Goal: Find specific page/section: Find specific page/section

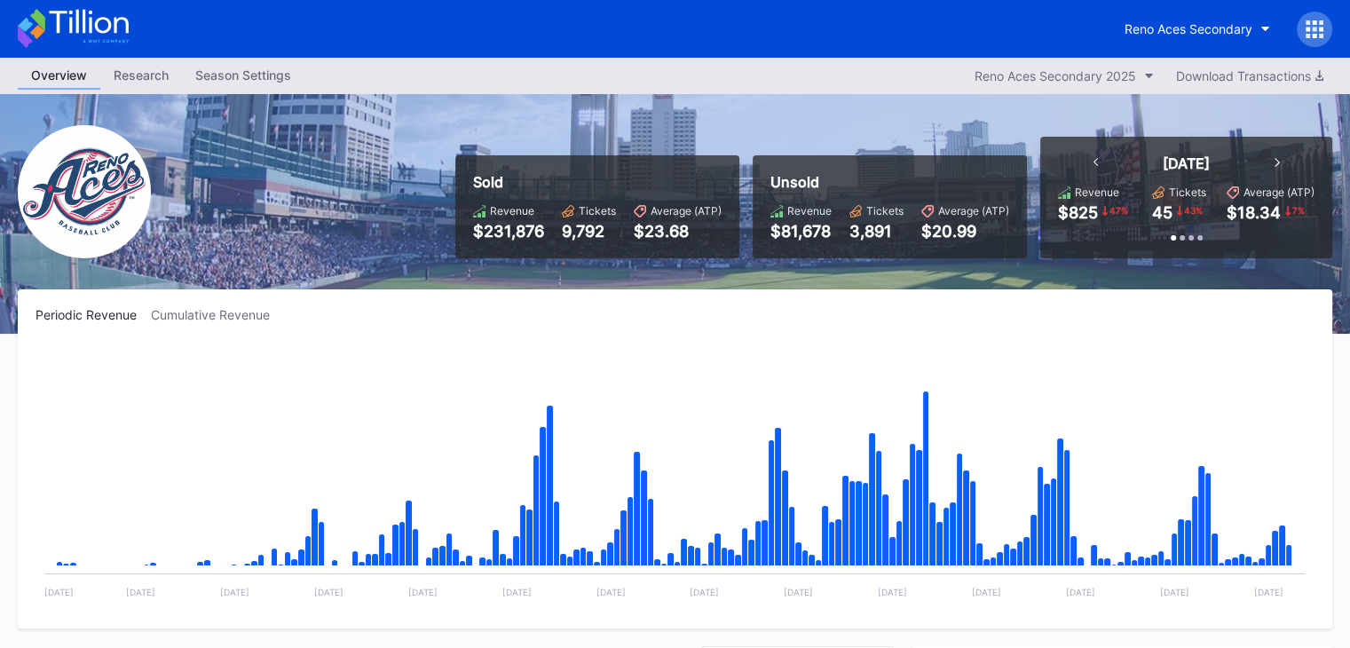
scroll to position [3802, 0]
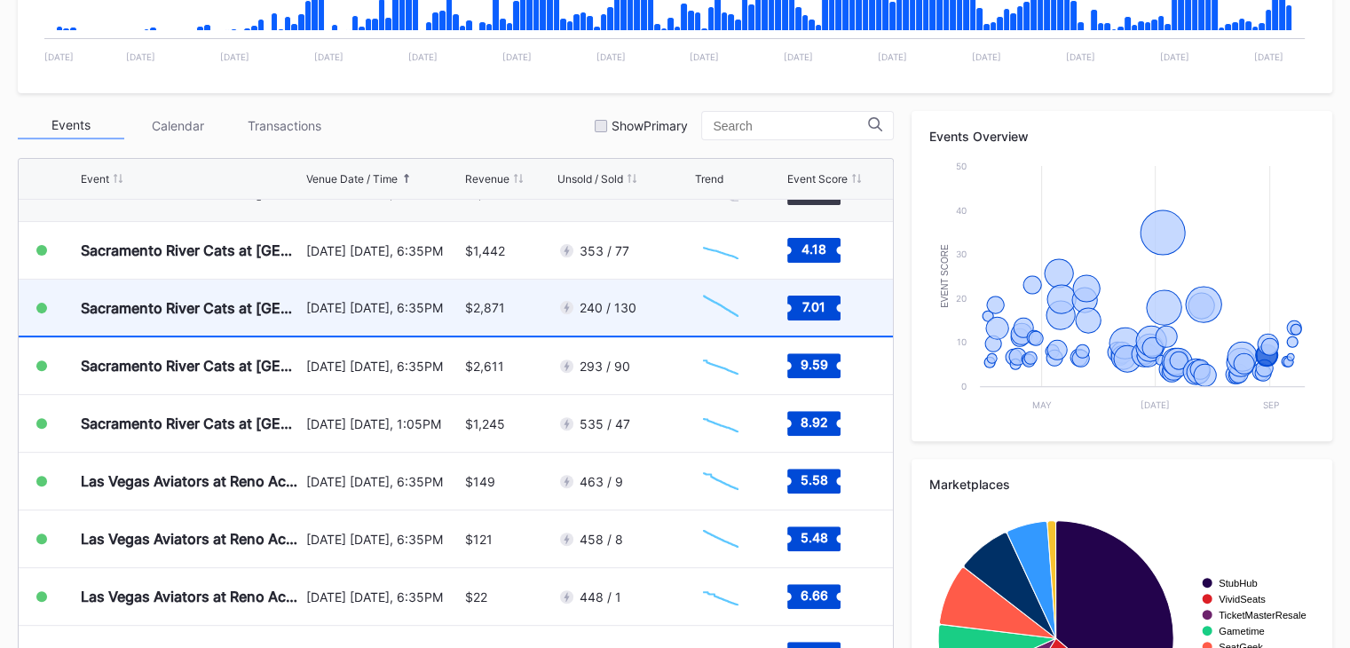
scroll to position [3802, 0]
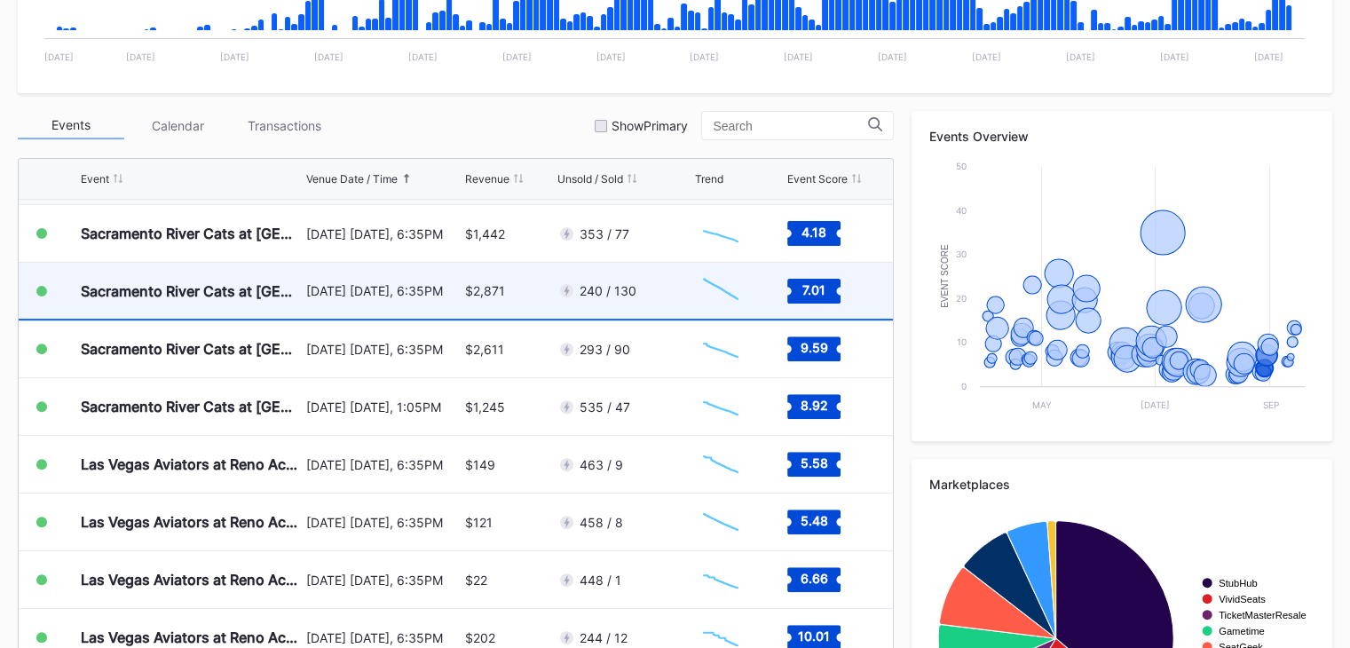
click at [518, 287] on div "$2,871" at bounding box center [509, 291] width 88 height 56
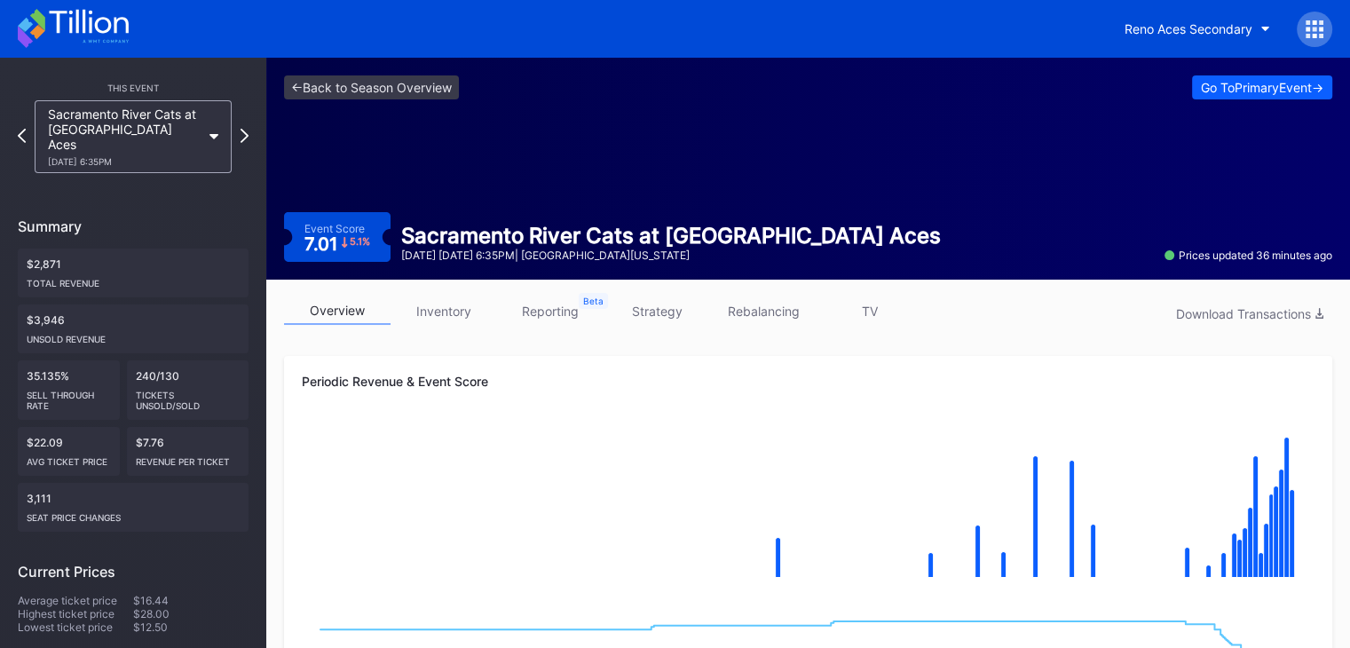
click at [95, 24] on icon at bounding box center [88, 22] width 79 height 24
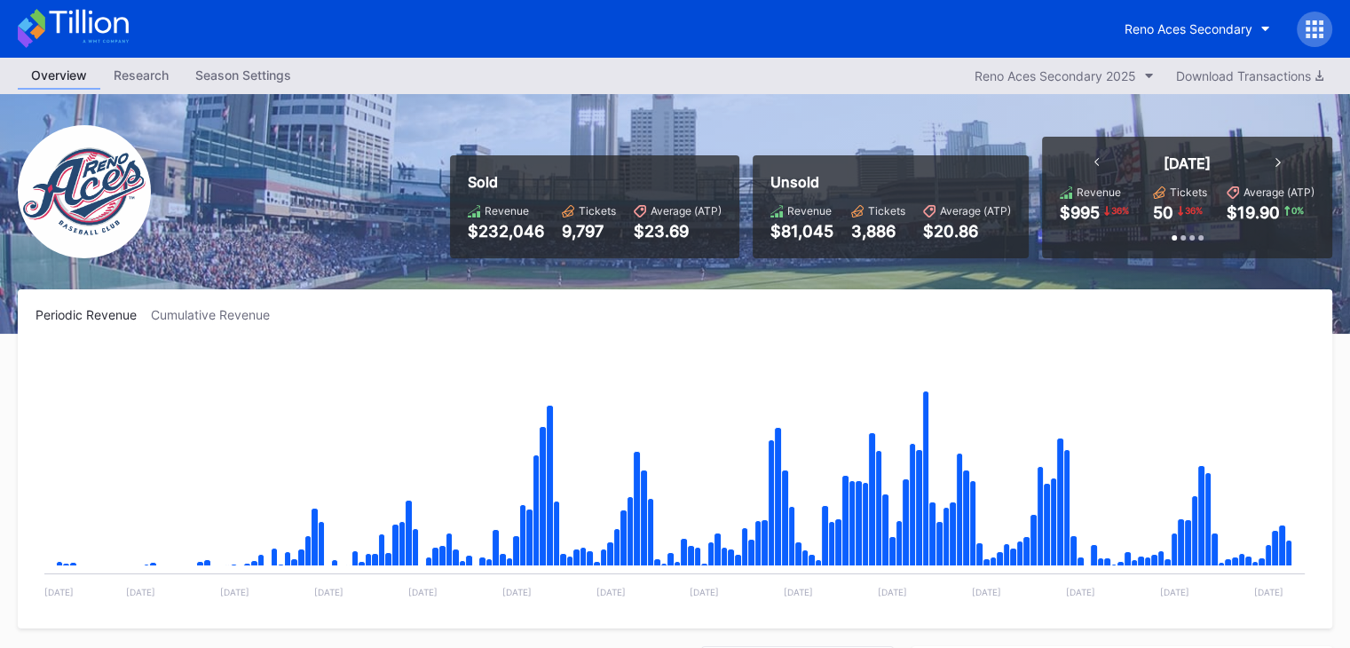
scroll to position [3802, 0]
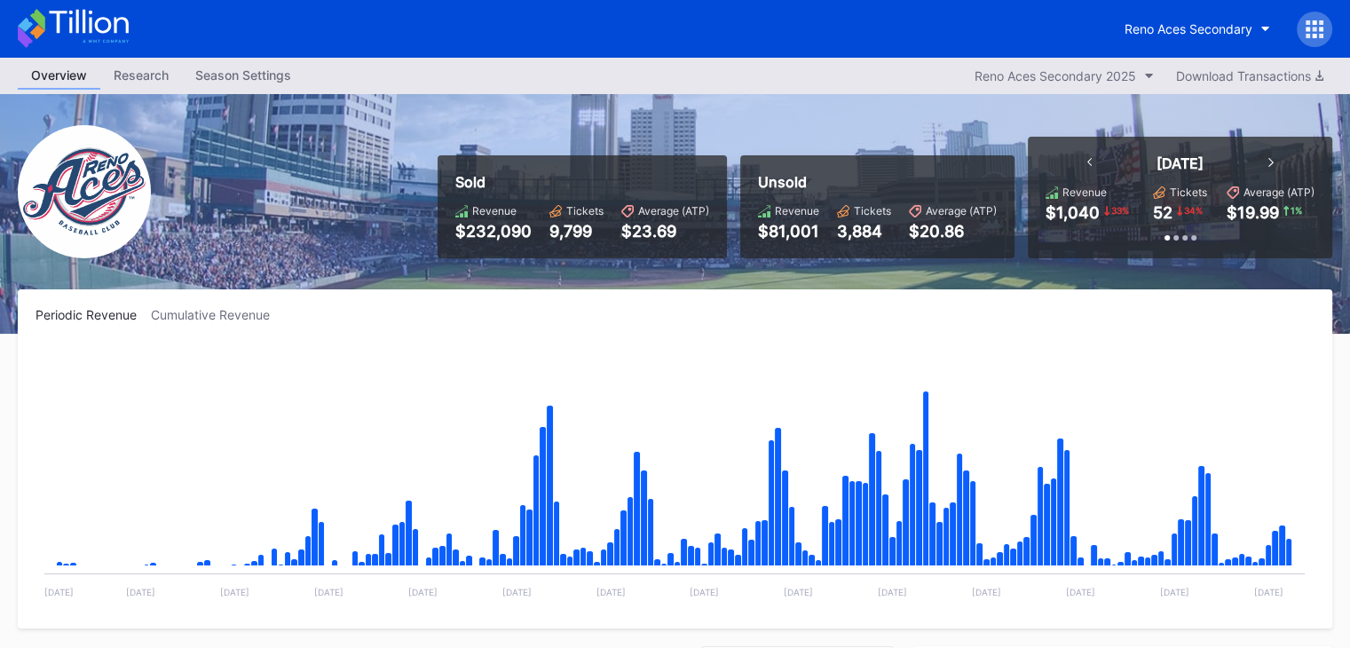
scroll to position [3802, 0]
